Goal: Check status: Check status

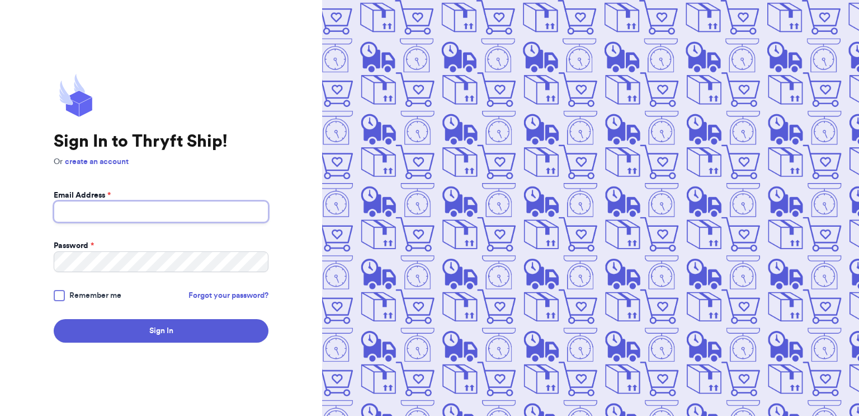
click at [76, 205] on input "Email Address *" at bounding box center [161, 211] width 215 height 21
type input "[EMAIL_ADDRESS][DOMAIN_NAME]"
click at [54, 319] on button "Sign In" at bounding box center [161, 331] width 215 height 24
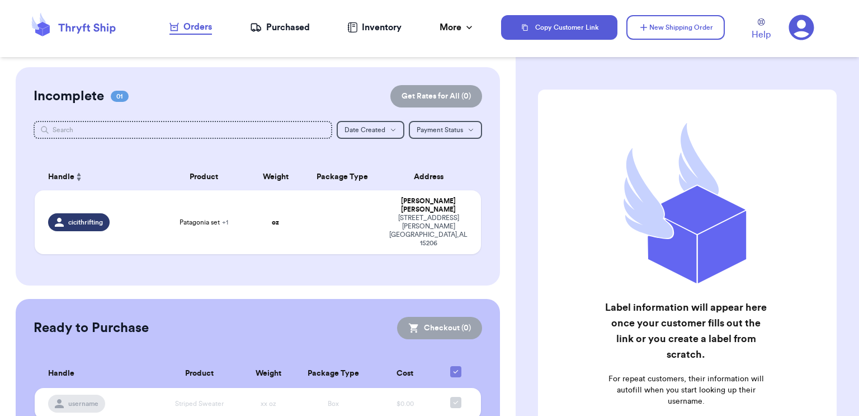
click at [287, 21] on div "Purchased" at bounding box center [280, 27] width 60 height 13
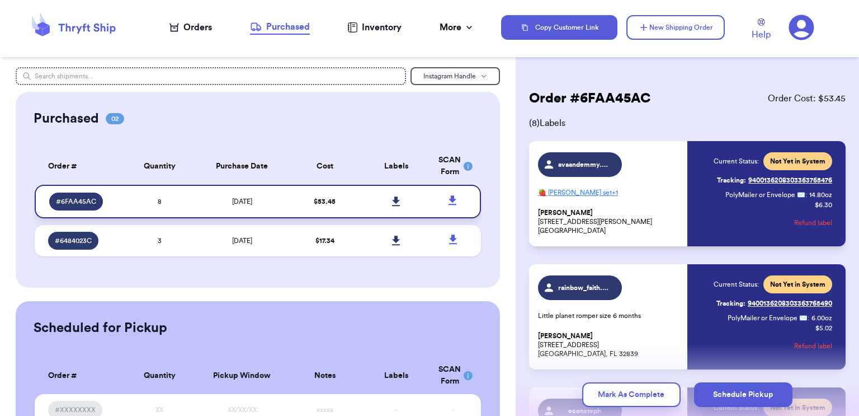
click at [396, 203] on icon at bounding box center [396, 201] width 8 height 10
click at [30, 104] on div "Purchased 02 Order # Qty Labels SCAN # 6FAA45AC 8 # 6484023C 3 Order # Quantity…" at bounding box center [258, 190] width 485 height 196
